Goal: Find specific fact: Find specific fact

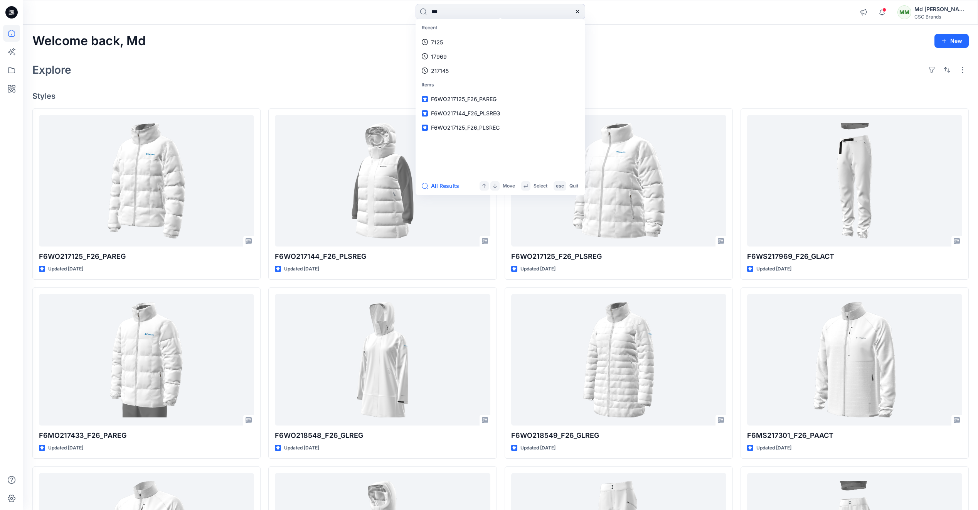
type input "***"
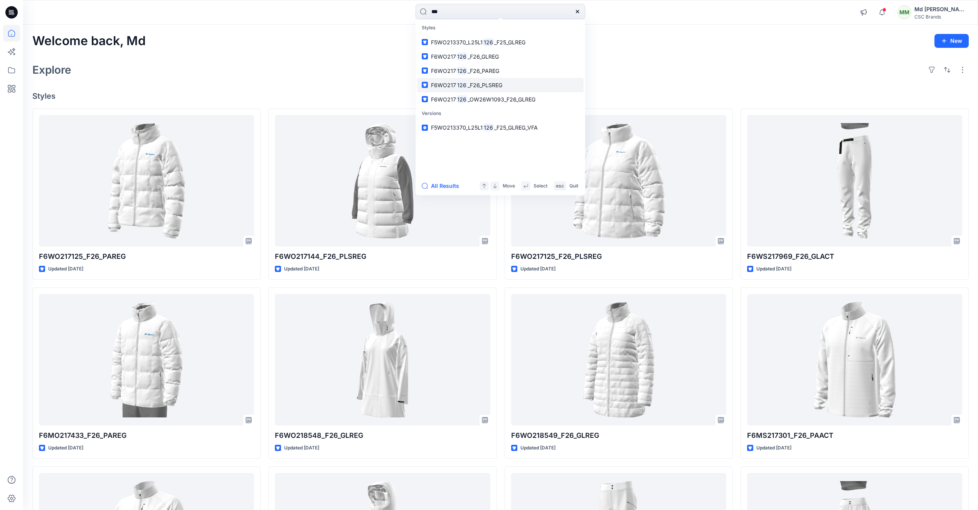
click at [474, 84] on span "_F26_PLSREG" at bounding box center [485, 85] width 35 height 7
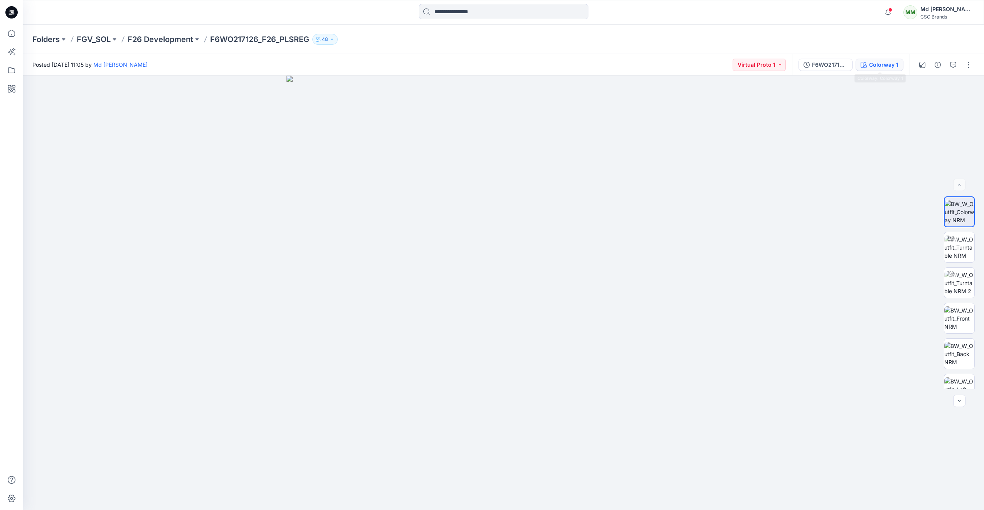
click at [882, 66] on div "Colorway 1" at bounding box center [883, 65] width 29 height 8
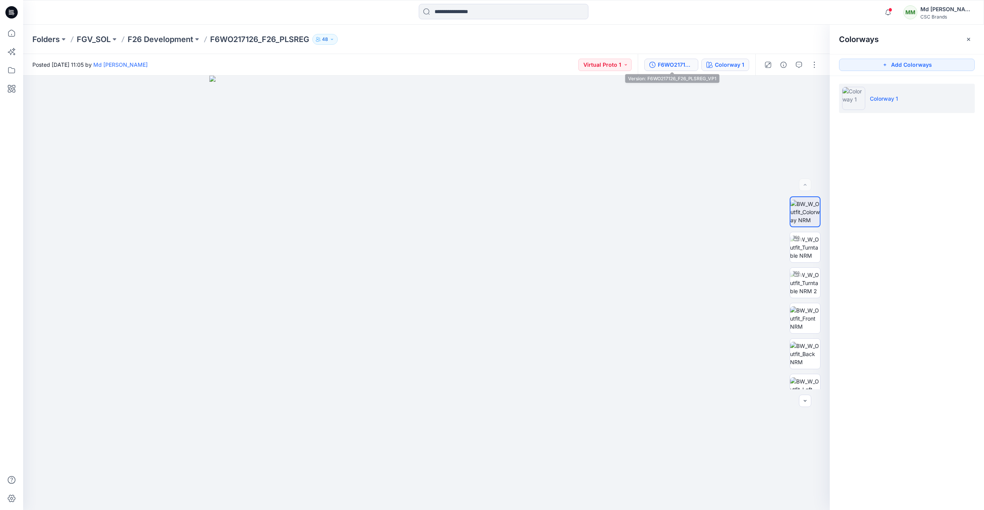
click at [684, 61] on div "F6WO217126_F26_PLSREG_VP1" at bounding box center [675, 65] width 35 height 8
drag, startPoint x: 211, startPoint y: 39, endPoint x: 258, endPoint y: 44, distance: 46.5
click at [258, 44] on p "F6WO217126_F26_PLSREG" at bounding box center [259, 39] width 99 height 11
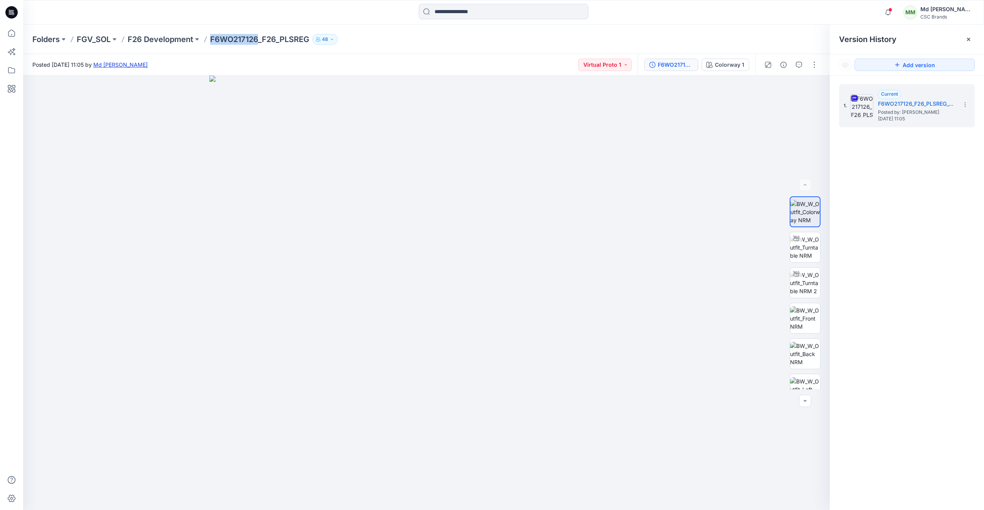
copy p "F6WO217126"
click at [14, 14] on icon at bounding box center [13, 13] width 3 height 0
